Goal: Information Seeking & Learning: Learn about a topic

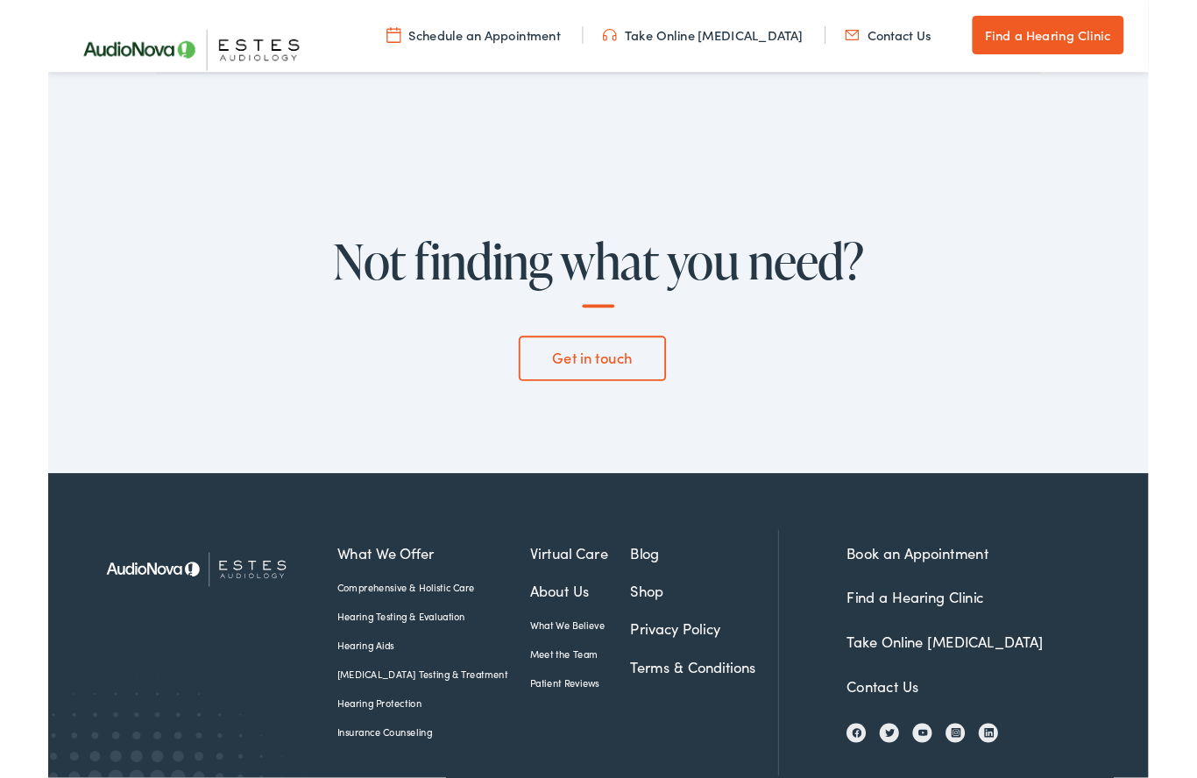
scroll to position [5859, 0]
click at [341, 694] on link "Hearing Aids" at bounding box center [420, 702] width 210 height 16
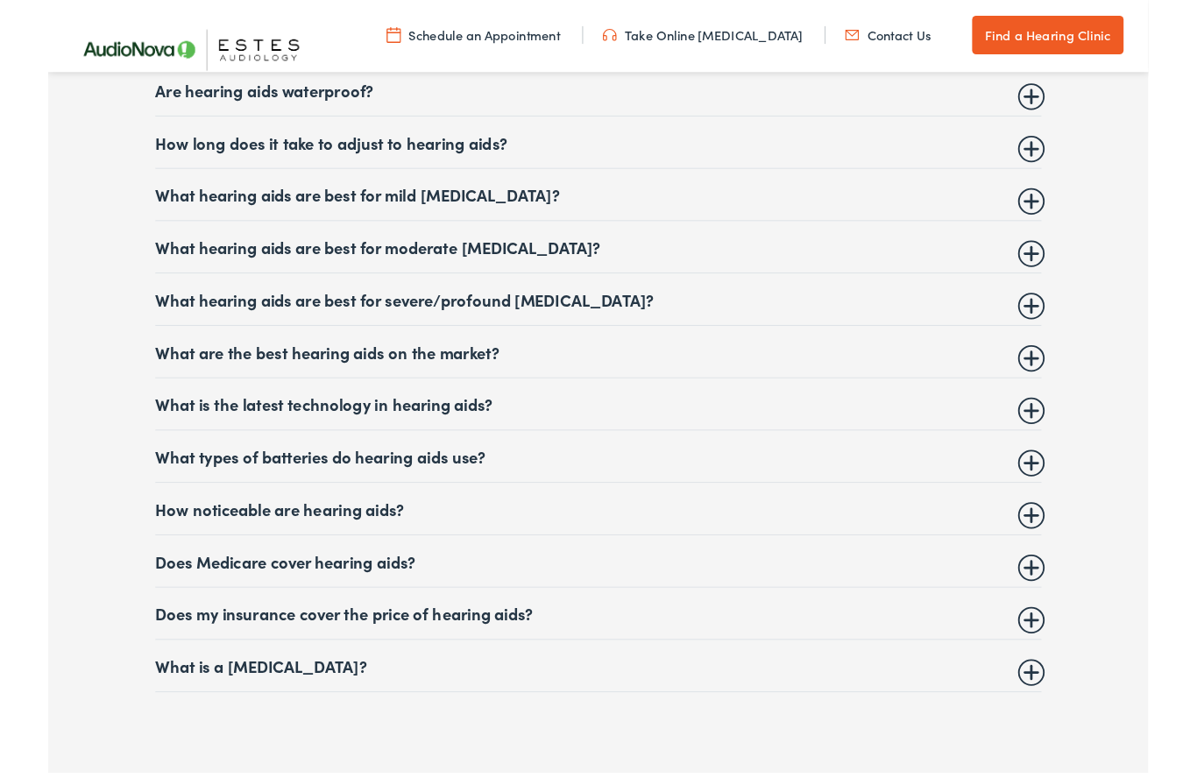
scroll to position [7205, 0]
click at [1072, 620] on summary "Does Medicare cover hearing aids?" at bounding box center [599, 609] width 964 height 21
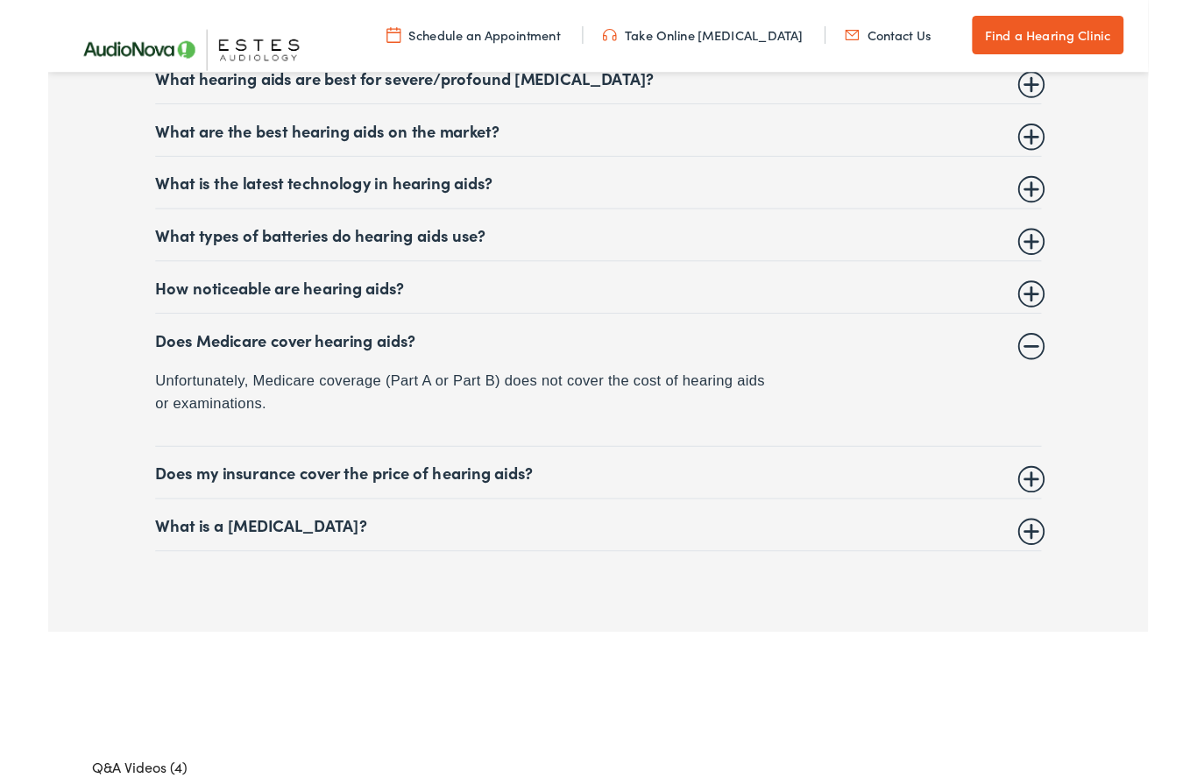
scroll to position [7446, 0]
click at [1062, 524] on summary "Does my insurance cover the price of hearing aids?" at bounding box center [599, 513] width 964 height 21
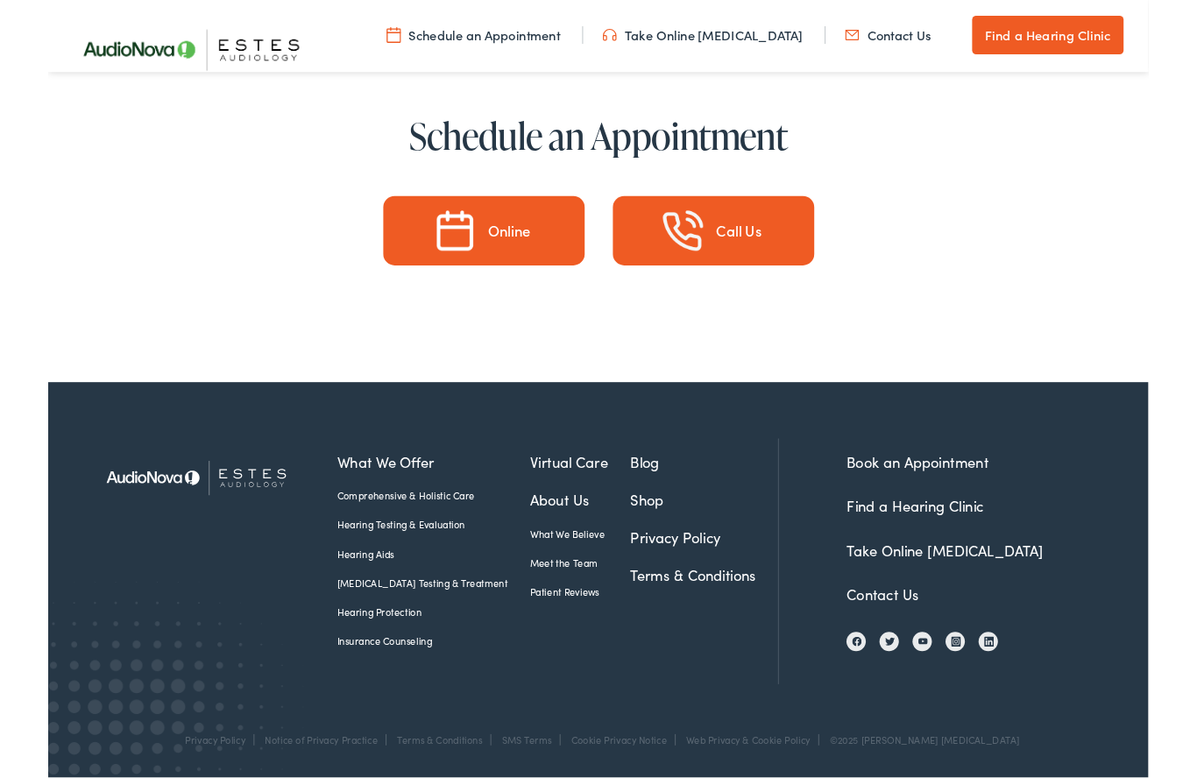
scroll to position [8818, 0]
click at [349, 701] on link "Insurance Counseling" at bounding box center [420, 697] width 210 height 16
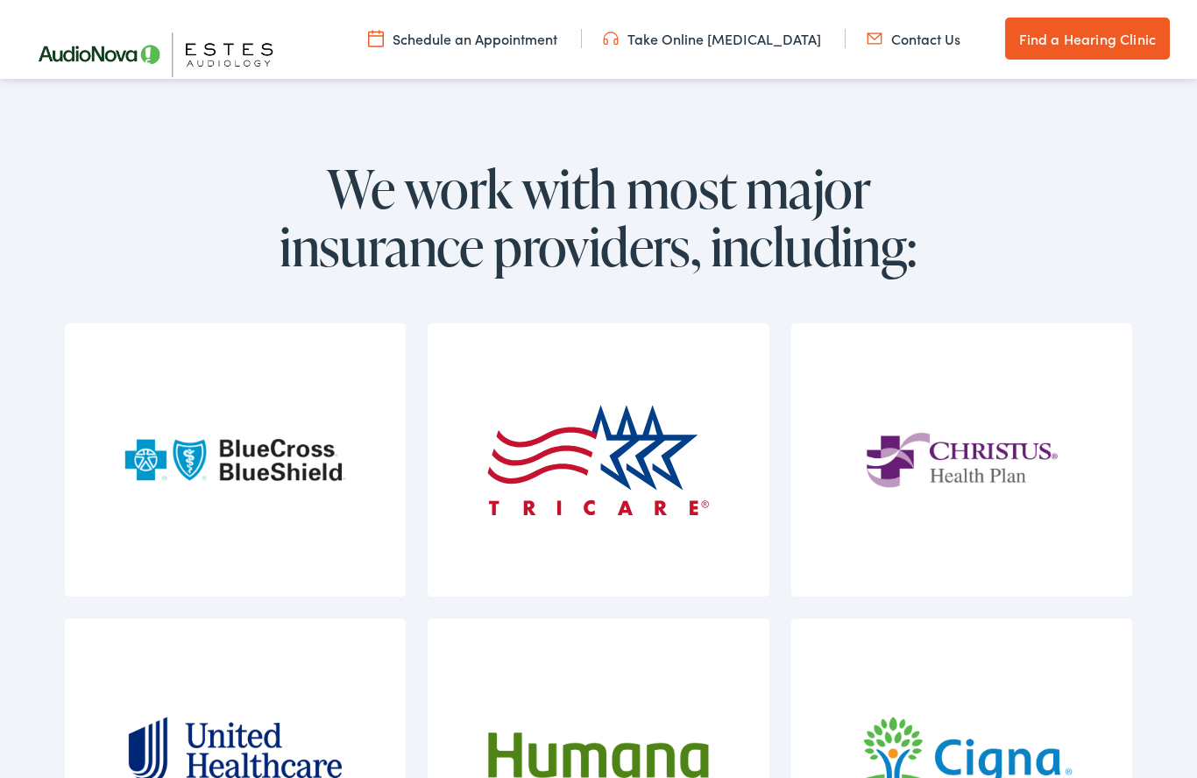
scroll to position [1707, 0]
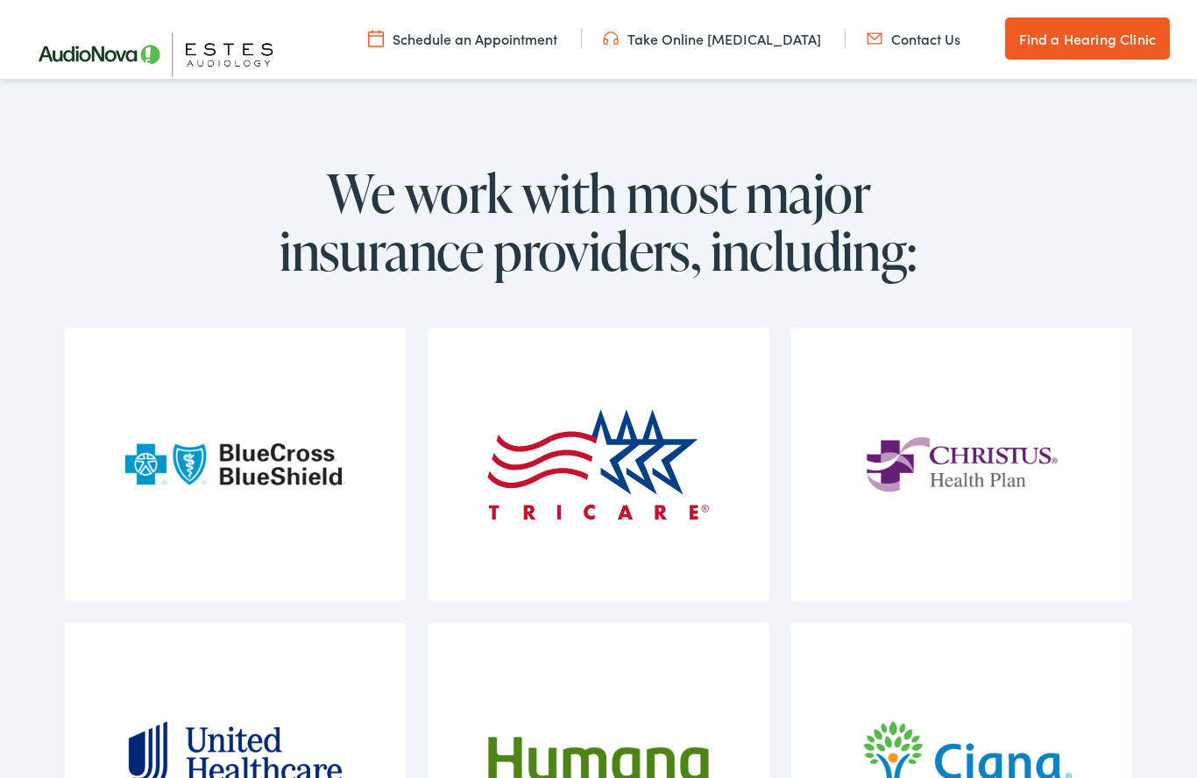
click at [272, 493] on img at bounding box center [235, 464] width 222 height 273
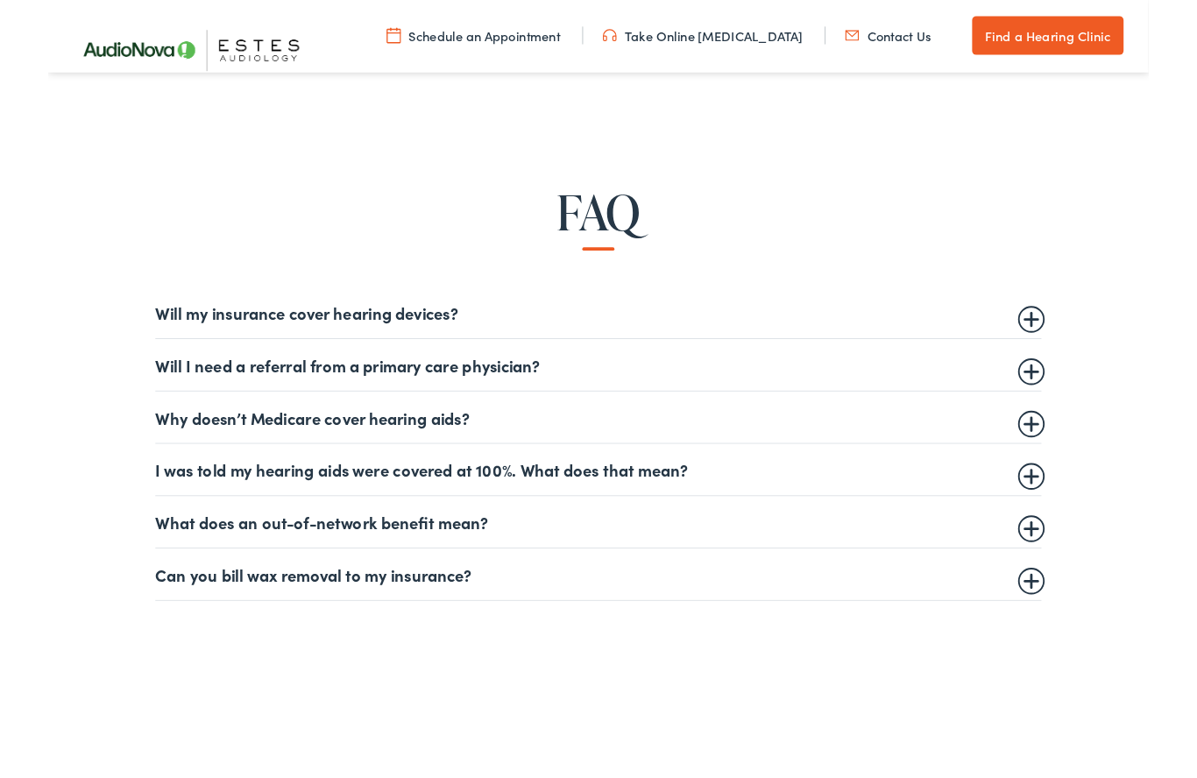
scroll to position [947, 0]
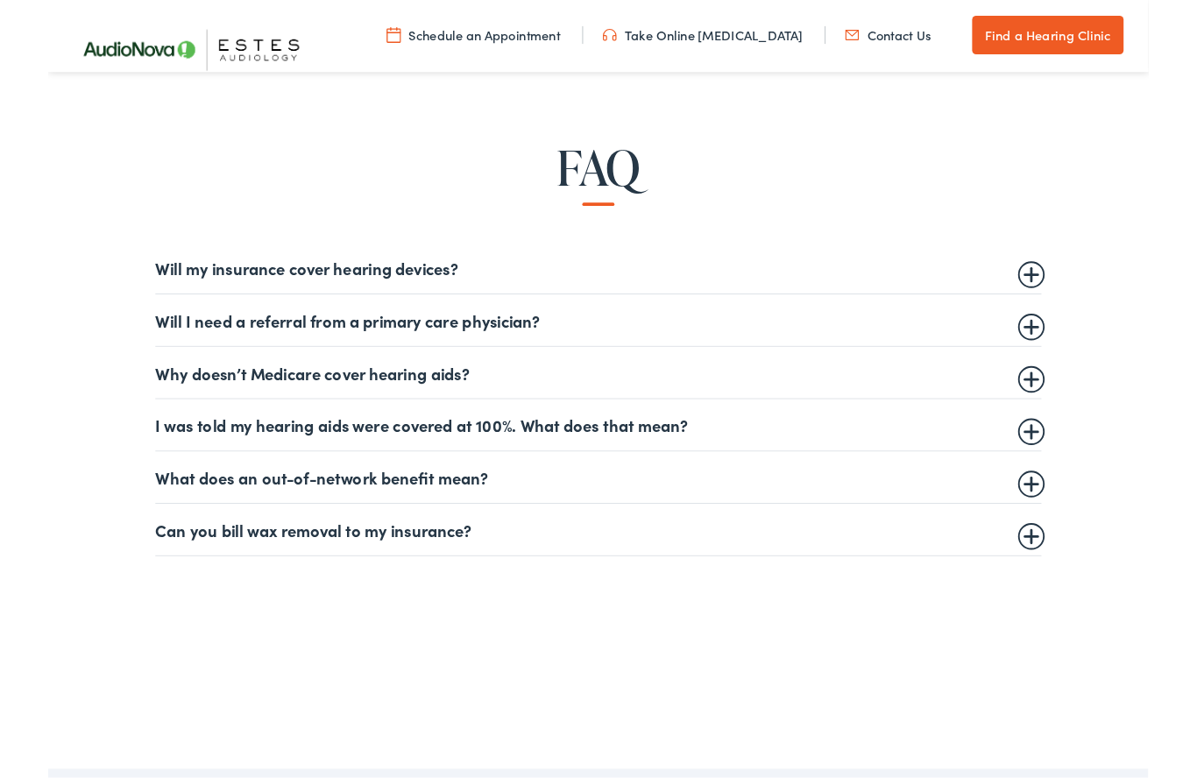
click at [1064, 462] on summary "I was told my hearing aids were covered at 100%. What does that mean?" at bounding box center [599, 462] width 964 height 21
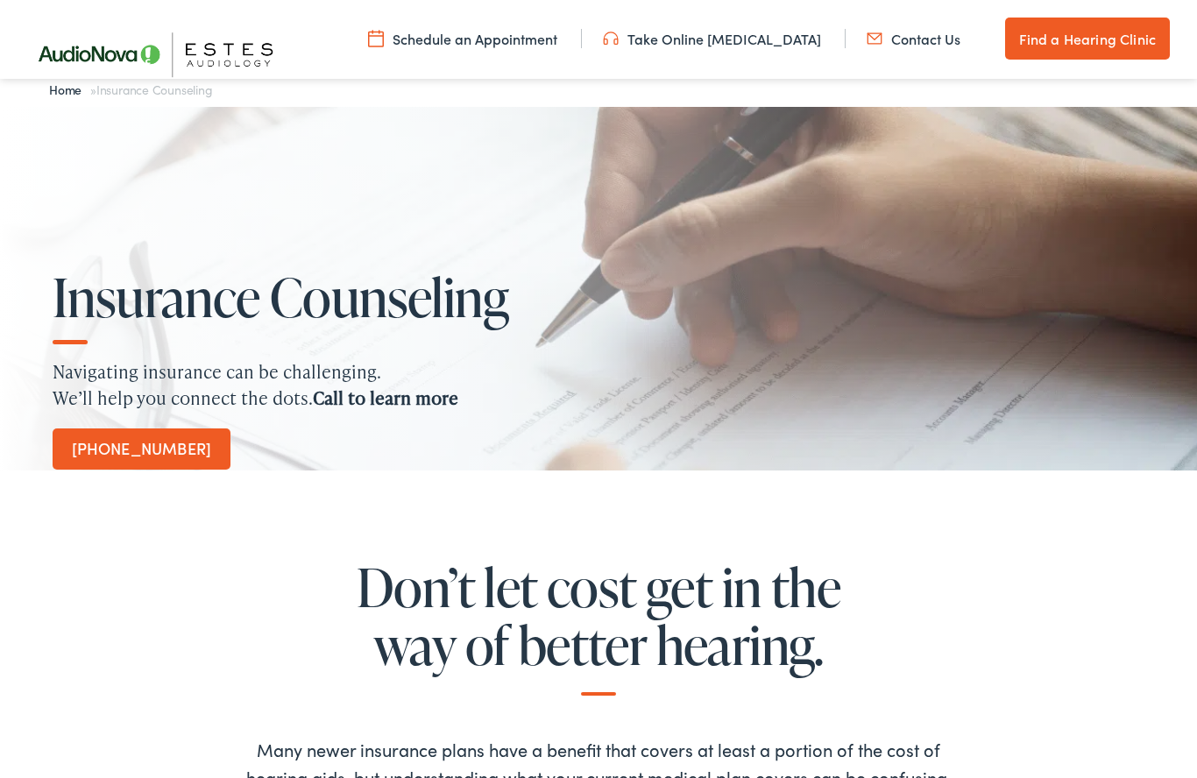
scroll to position [0, 0]
